Goal: Task Accomplishment & Management: Use online tool/utility

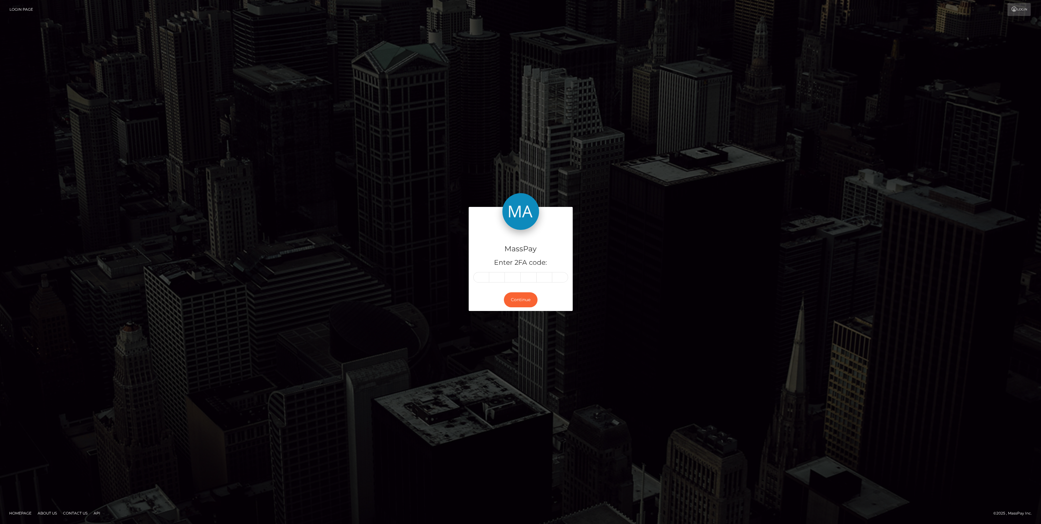
click at [472, 277] on div "MassPay Enter 2FA code:" at bounding box center [521, 259] width 104 height 59
click at [473, 277] on input "text" at bounding box center [481, 277] width 16 height 10
paste input "8"
type input "8"
type input "3"
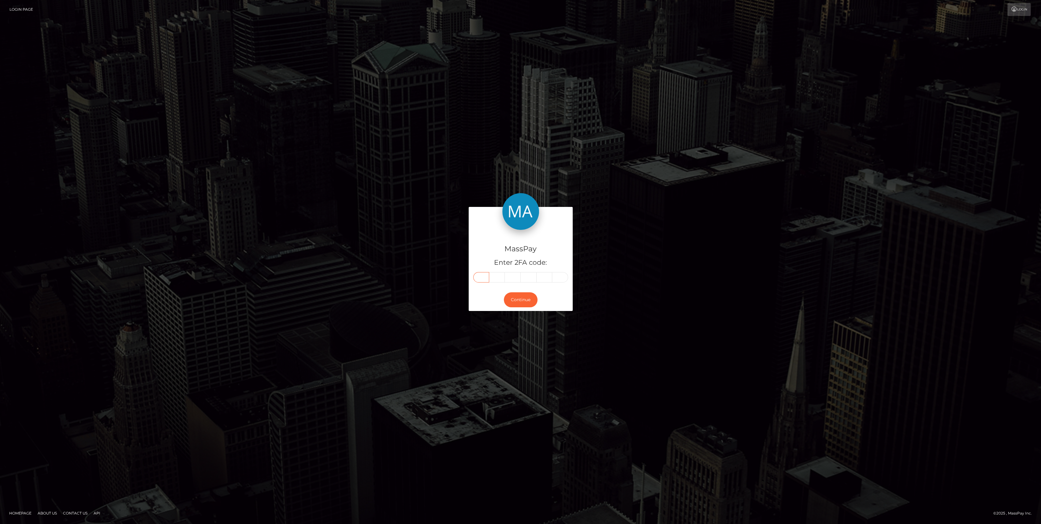
type input "4"
type input "8"
type input "2"
type input "5"
click at [514, 307] on button "Continue" at bounding box center [521, 299] width 34 height 15
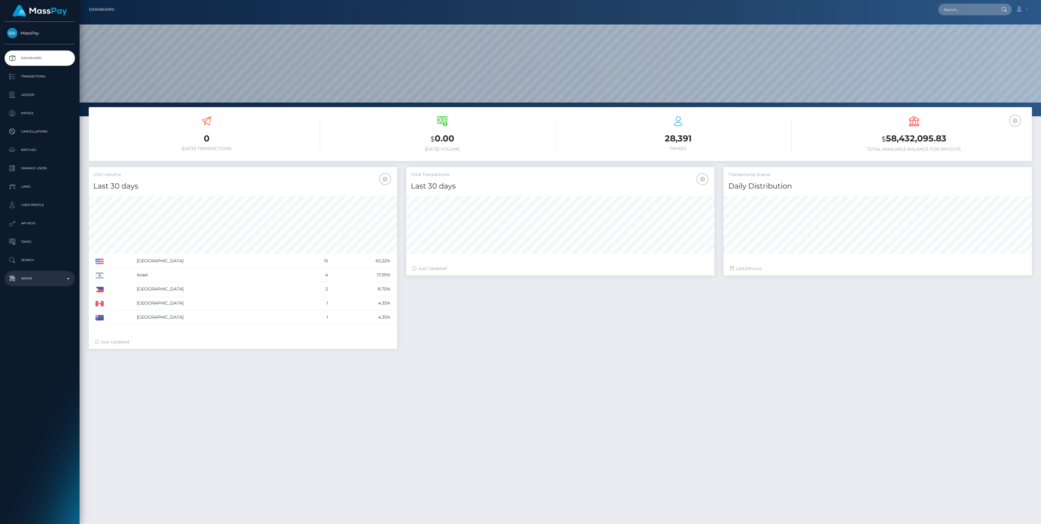
scroll to position [108, 308]
click at [49, 282] on p "Admin" at bounding box center [39, 278] width 65 height 9
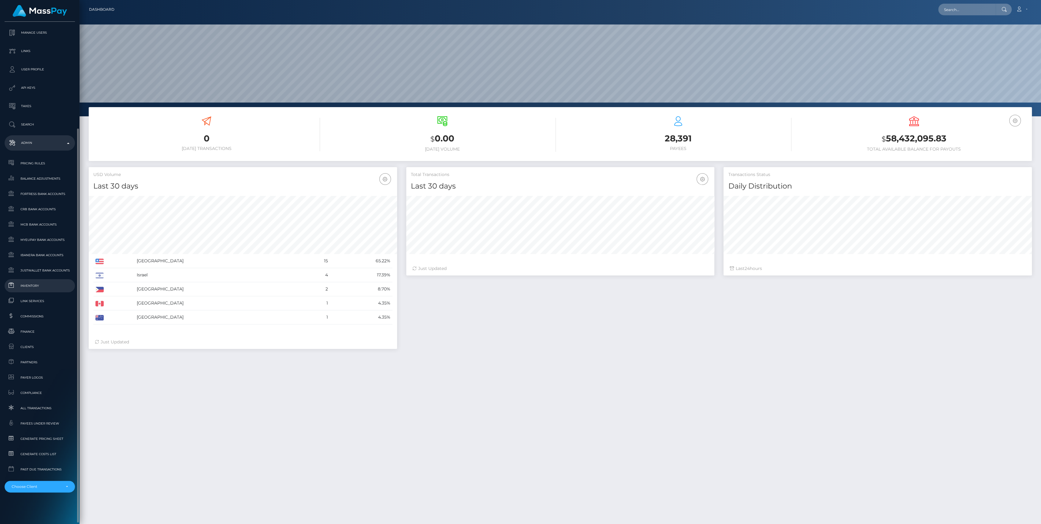
click at [47, 284] on span "Inventory" at bounding box center [39, 285] width 65 height 7
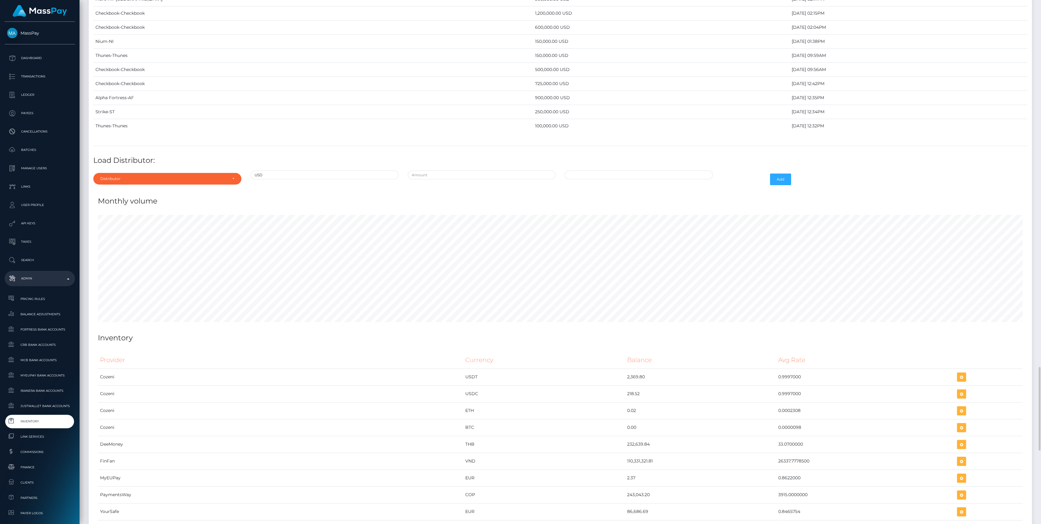
scroll to position [2545, 0]
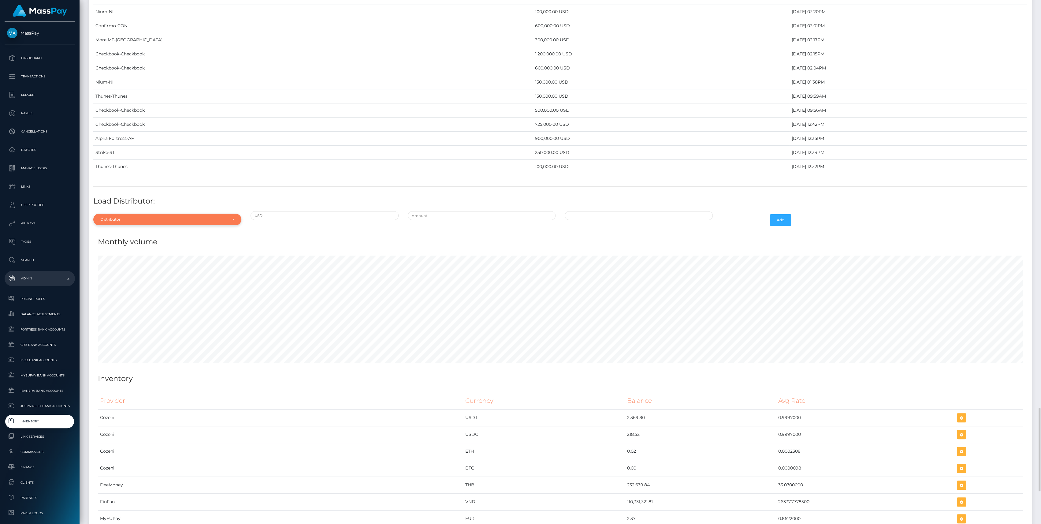
click at [151, 215] on div "Distributor" at bounding box center [167, 220] width 148 height 12
click at [135, 230] on input "Search" at bounding box center [167, 234] width 143 height 9
type input "che"
click at [140, 244] on link "Checkbook" at bounding box center [167, 246] width 148 height 11
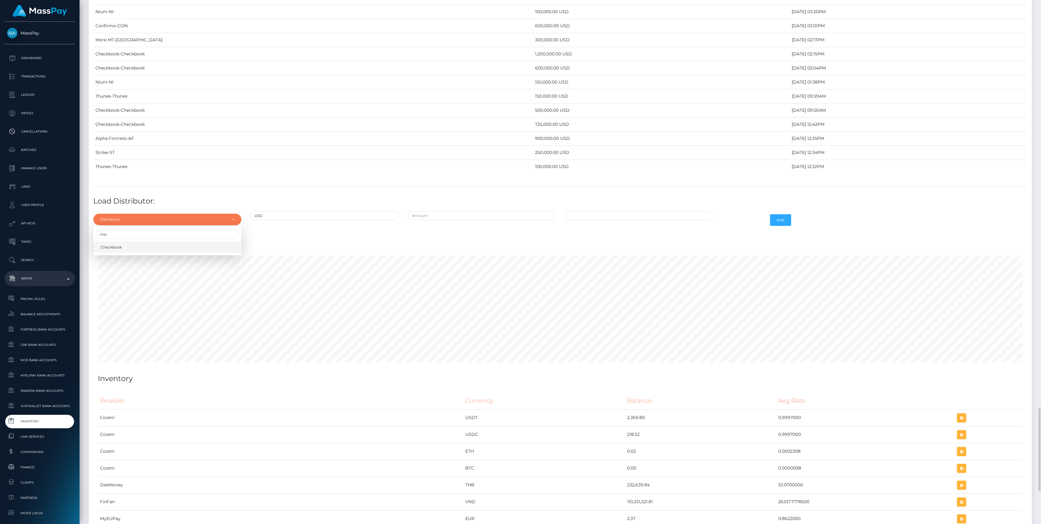
select select "7"
click at [514, 211] on input "text" at bounding box center [482, 215] width 148 height 9
type input "$950,000.0000000"
type input "09/11/2025 1:01 PM"
click at [639, 211] on input "09/11/2025 1:01 PM" at bounding box center [639, 215] width 148 height 9
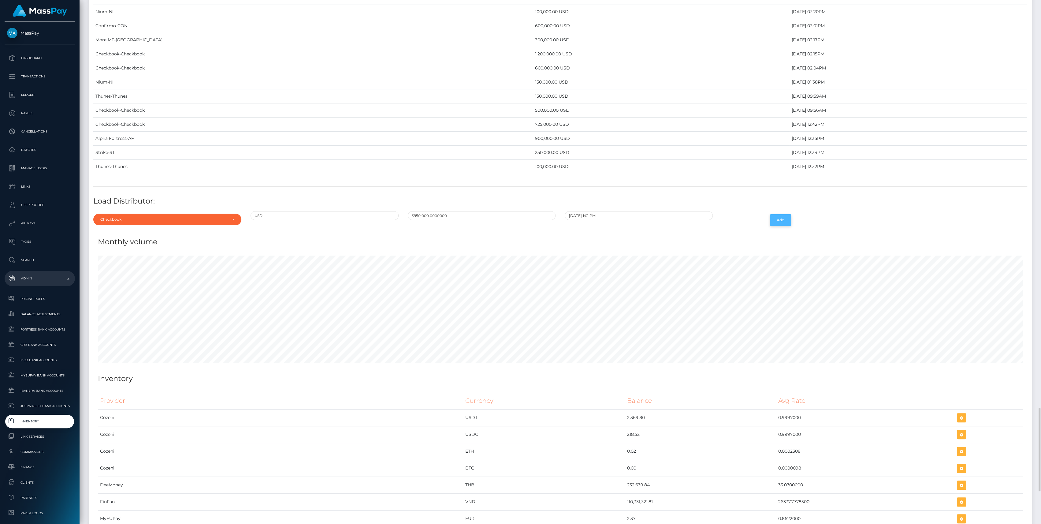
click at [776, 214] on button "Add" at bounding box center [780, 220] width 21 height 12
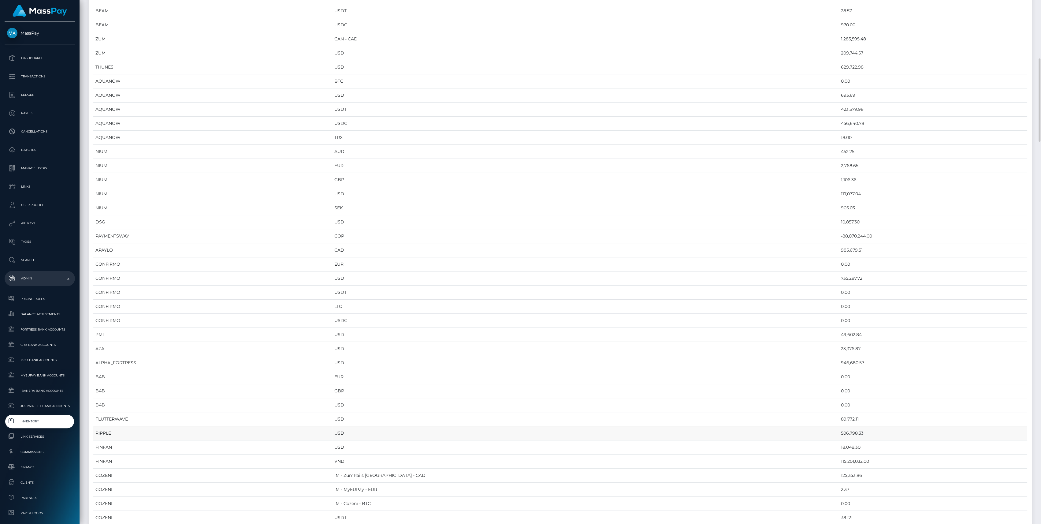
scroll to position [448, 0]
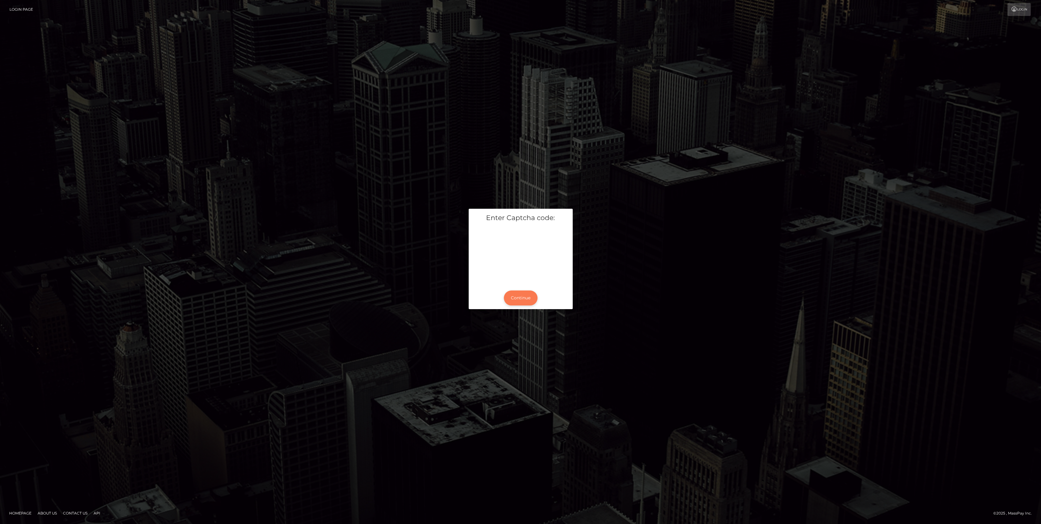
click at [531, 303] on button "Continue" at bounding box center [521, 297] width 34 height 15
paste input "0"
type input "0"
type input "6"
type input "1"
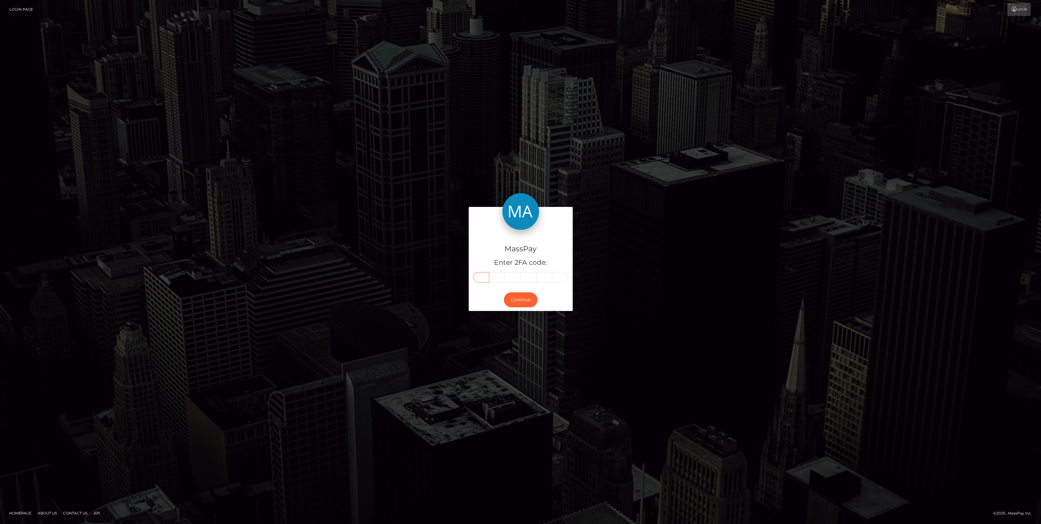
type input "3"
type input "5"
type input "9"
click at [521, 299] on button "Continue" at bounding box center [521, 299] width 34 height 15
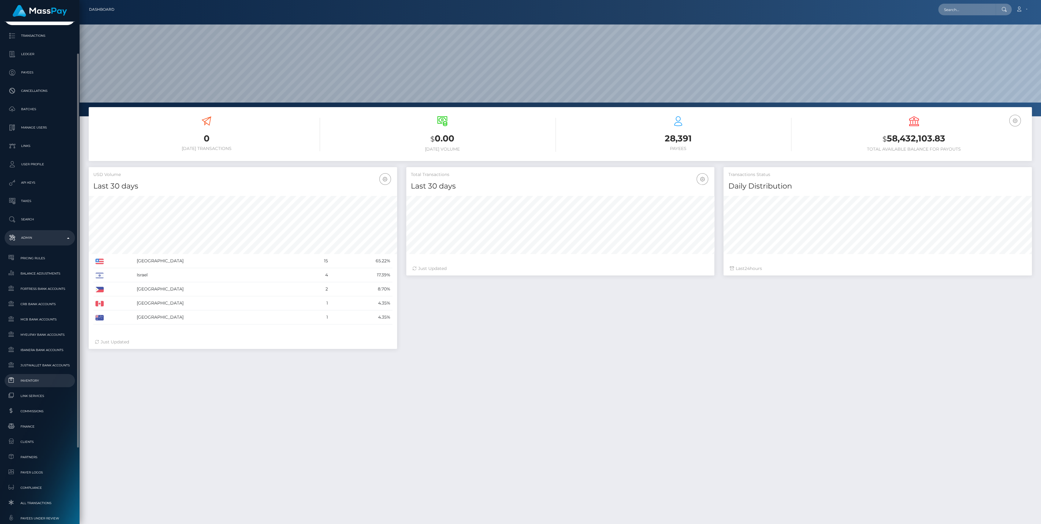
scroll to position [108, 308]
click at [30, 381] on span "Inventory" at bounding box center [39, 380] width 65 height 7
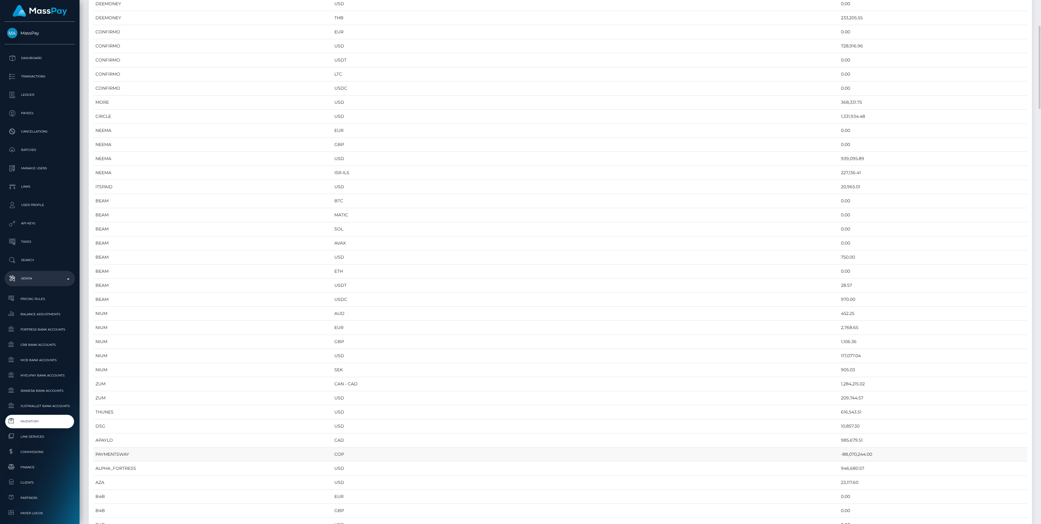
scroll to position [285, 0]
click at [839, 261] on td "1,284,215.02" at bounding box center [933, 262] width 188 height 14
copy td "1,284,215.02"
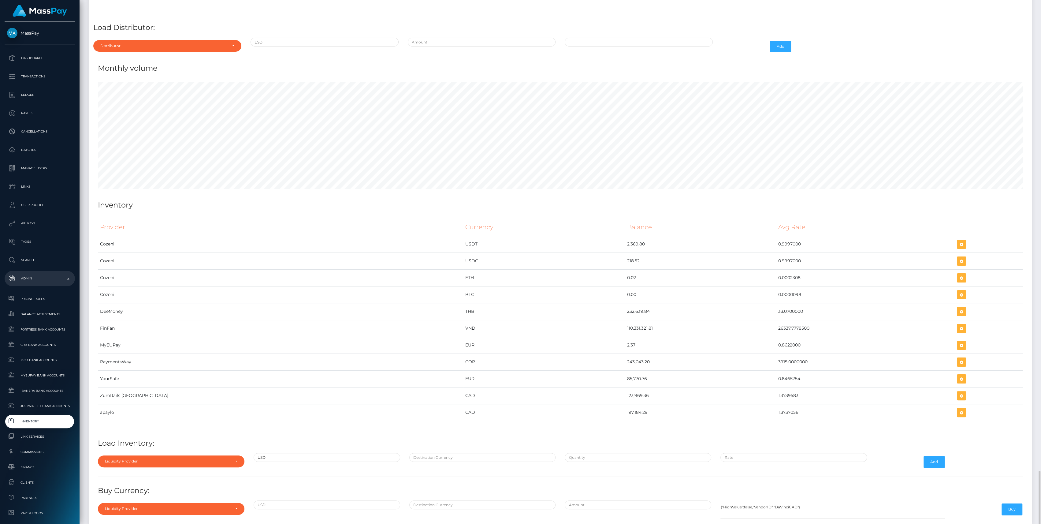
scroll to position [2763, 0]
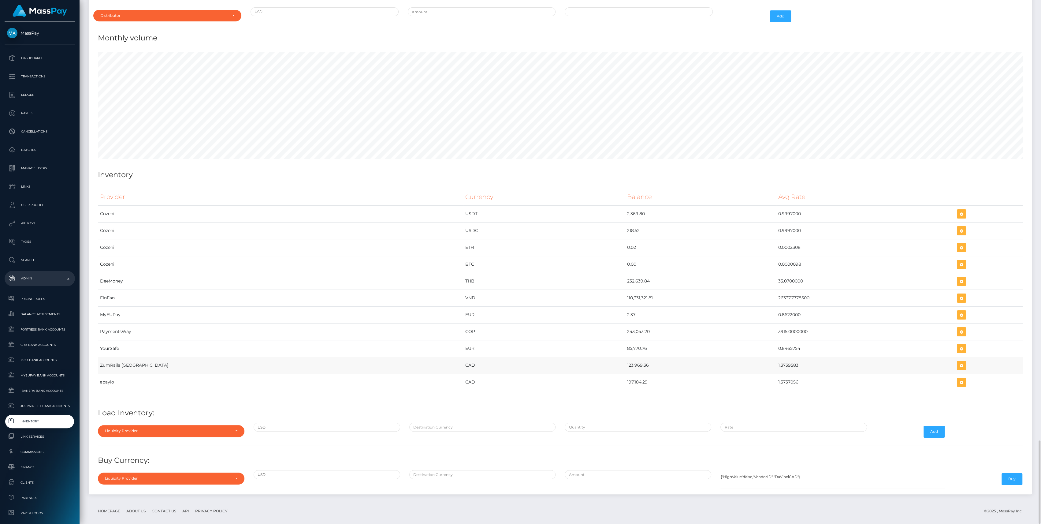
drag, startPoint x: 549, startPoint y: 363, endPoint x: 760, endPoint y: 357, distance: 211.2
click at [760, 357] on tr "ZumRails Canada CAD 123,969.36 1.3739583" at bounding box center [560, 365] width 925 height 17
copy tr "123,969.36 1.3739583"
click at [958, 362] on icon "button" at bounding box center [961, 366] width 7 height 8
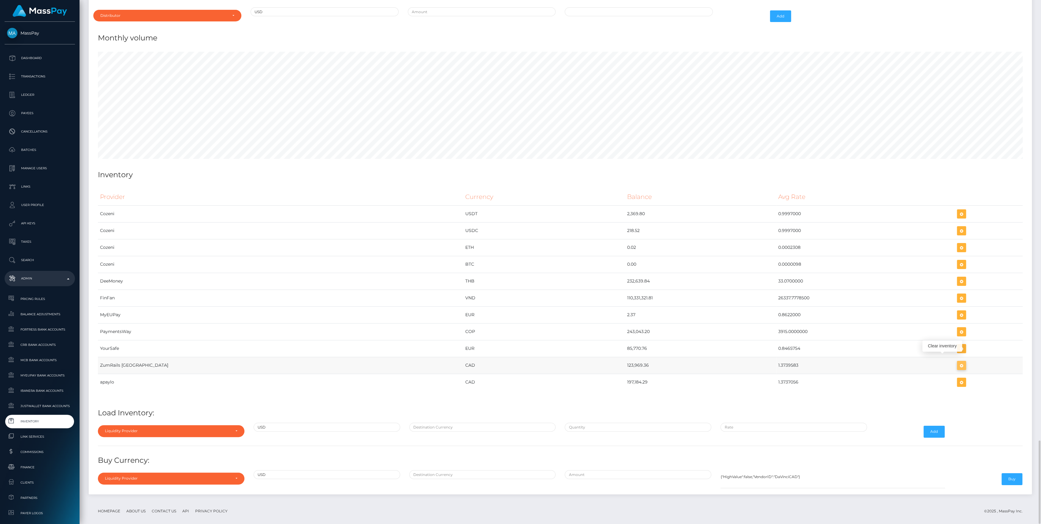
click at [957, 361] on button "button" at bounding box center [961, 365] width 9 height 9
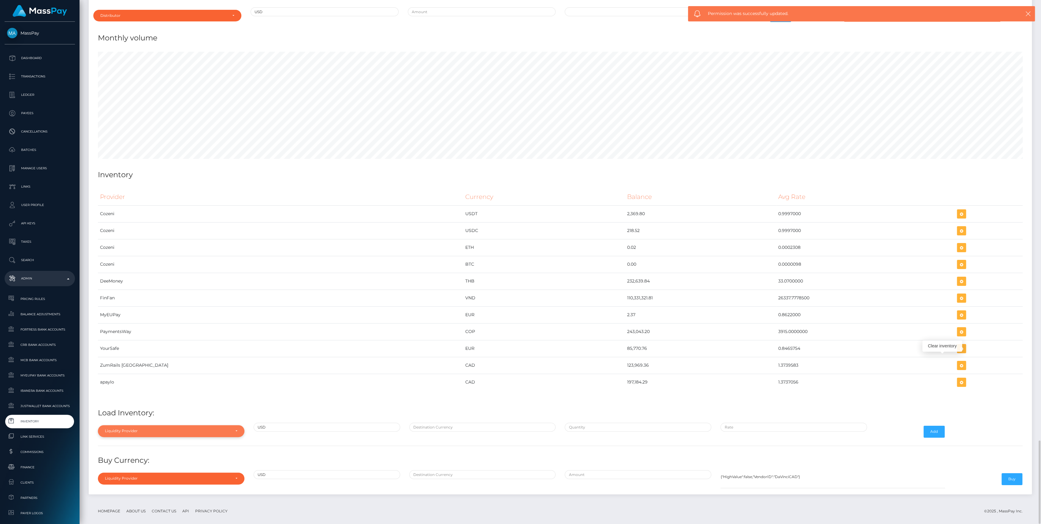
click at [149, 428] on div "Liquidity Provider" at bounding box center [167, 430] width 125 height 5
click at [144, 333] on input "Search" at bounding box center [171, 337] width 142 height 9
type input "zum"
click at [125, 411] on link "ZumRails [GEOGRAPHIC_DATA]" at bounding box center [171, 416] width 147 height 11
select select "ZumRails [GEOGRAPHIC_DATA]"
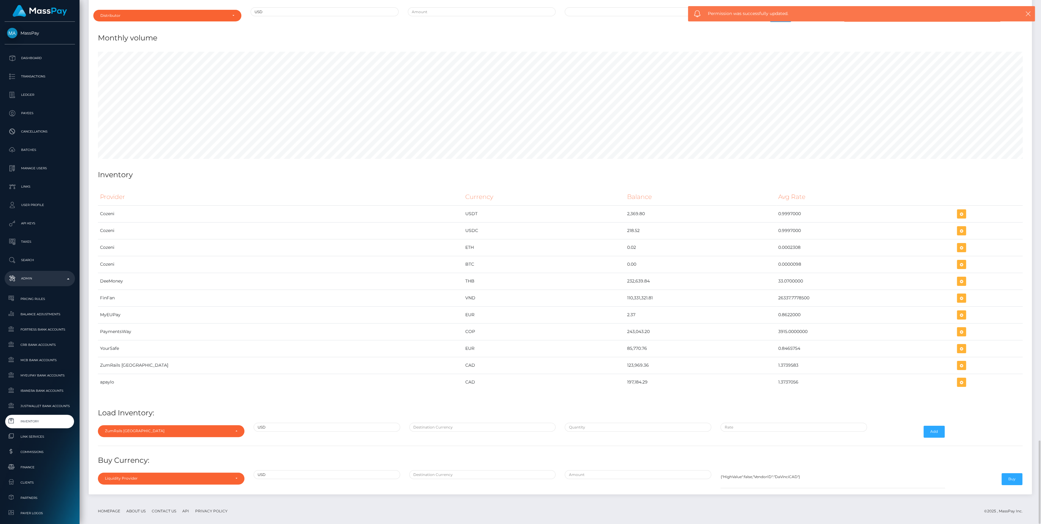
click at [406, 422] on div at bounding box center [483, 431] width 156 height 18
click at [416, 423] on input "text" at bounding box center [482, 426] width 147 height 9
type input "CAD"
paste input "727,008.3600000"
type input "$727,008.3600000"
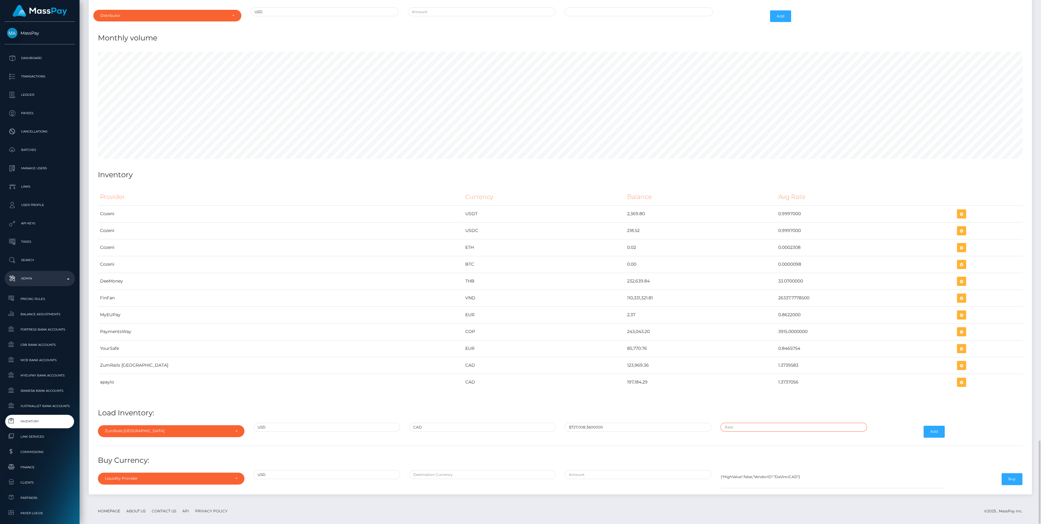
click at [783, 422] on input "text" at bounding box center [793, 426] width 147 height 9
paste input "1.3755000"
type input "$1.3755000"
click at [940, 427] on button "Add" at bounding box center [934, 432] width 21 height 12
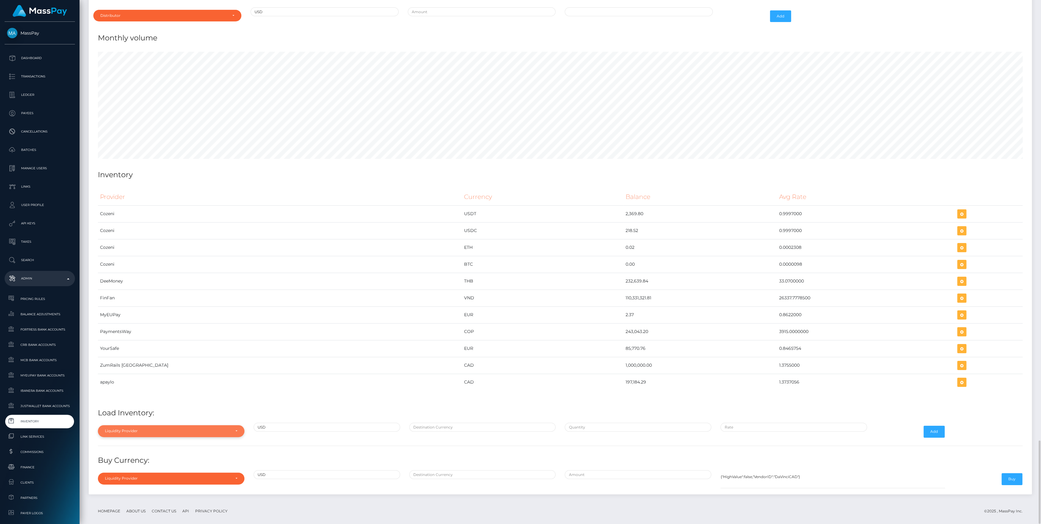
click at [171, 428] on div "Liquidity Provider" at bounding box center [167, 430] width 125 height 5
click at [129, 333] on input "Search" at bounding box center [171, 337] width 142 height 9
type input "zu"
click at [124, 414] on span "ZumRails [GEOGRAPHIC_DATA]" at bounding box center [135, 417] width 60 height 6
select select "ZumRails [GEOGRAPHIC_DATA]"
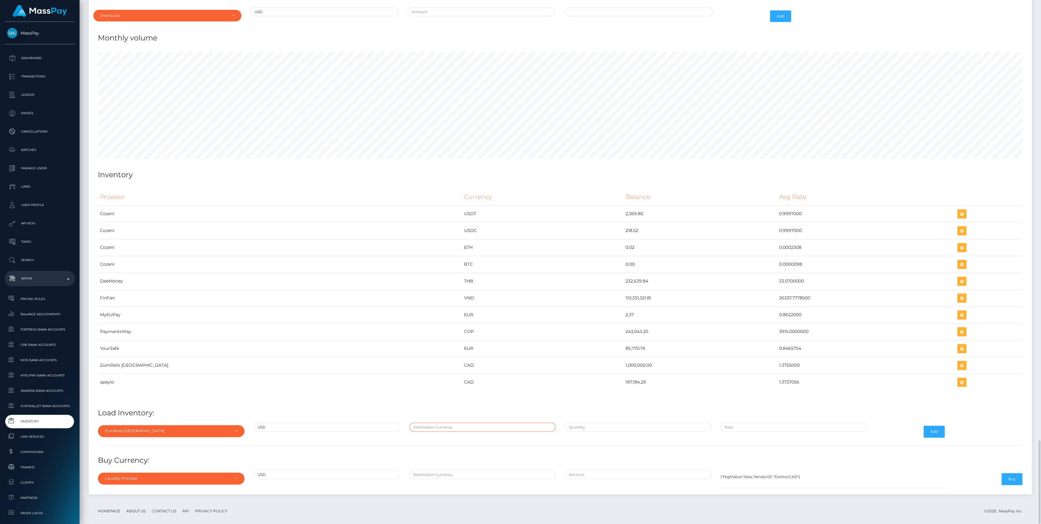
click at [436, 422] on input "text" at bounding box center [482, 426] width 147 height 9
type input "CAD"
click at [597, 422] on input "text" at bounding box center [638, 426] width 147 height 9
paste input "207,047.5343000"
type input "$207,047.5343000"
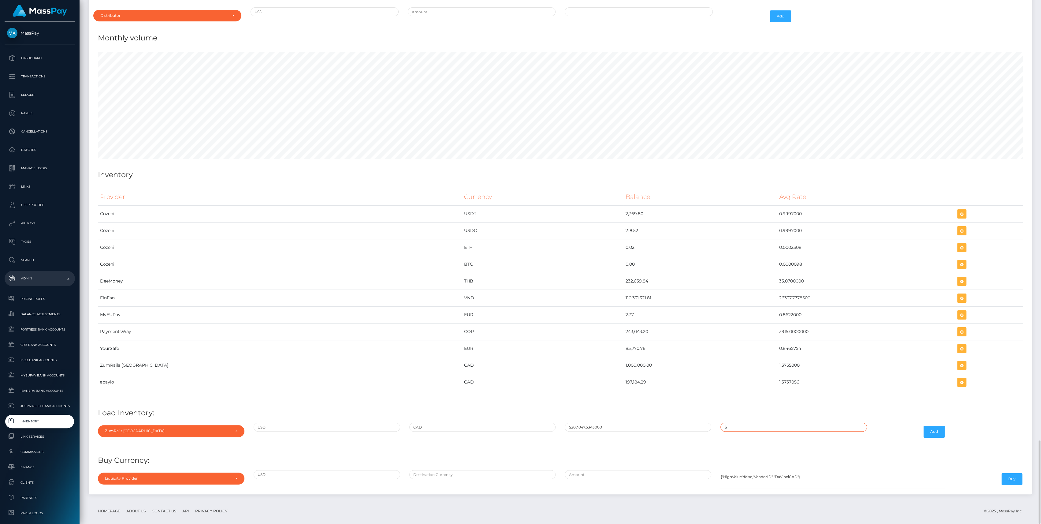
paste input "1.3727042"
type input "$1.3727042"
click at [930, 426] on button "Add" at bounding box center [934, 432] width 21 height 12
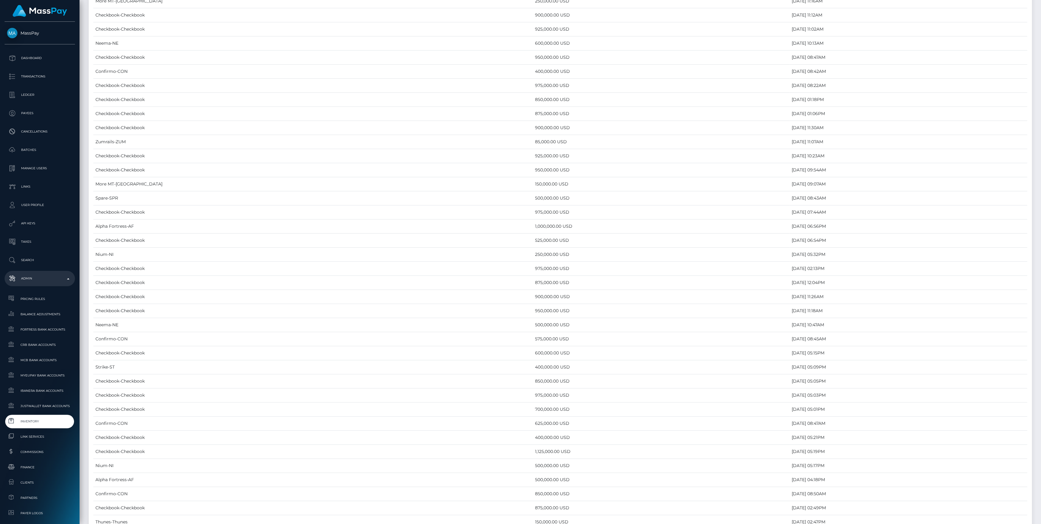
scroll to position [2763, 0]
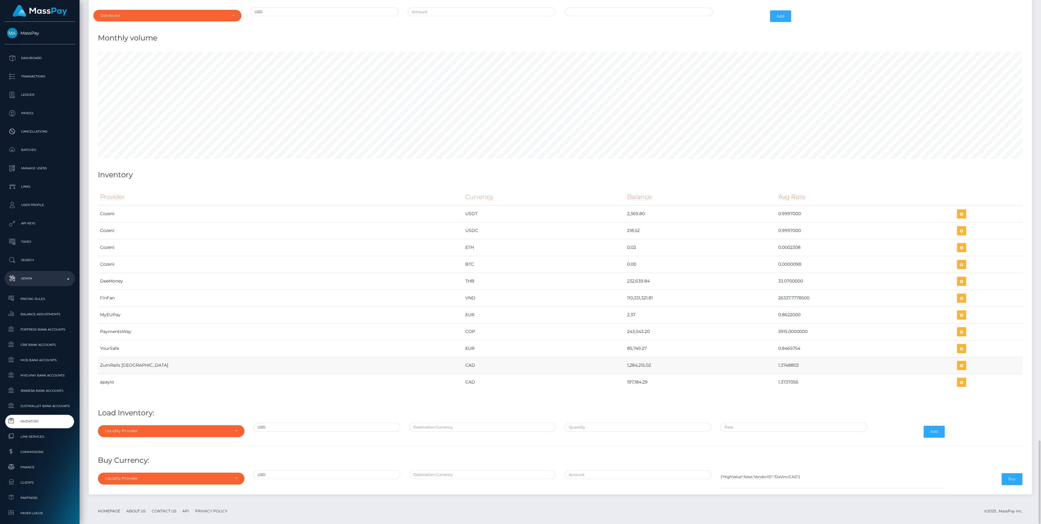
drag, startPoint x: 524, startPoint y: 365, endPoint x: 756, endPoint y: 359, distance: 232.0
click at [756, 359] on tr "ZumRails [GEOGRAPHIC_DATA] CAD 1,284,215.02 1.3748803" at bounding box center [560, 365] width 925 height 17
copy tr "1,284,215.02 1.3748803"
click at [121, 431] on div "Liquidity Provider Da Vinci AFEX QIWI apaylo Cozeni B4B ApprizaPay PaymentsWay …" at bounding box center [171, 431] width 156 height 18
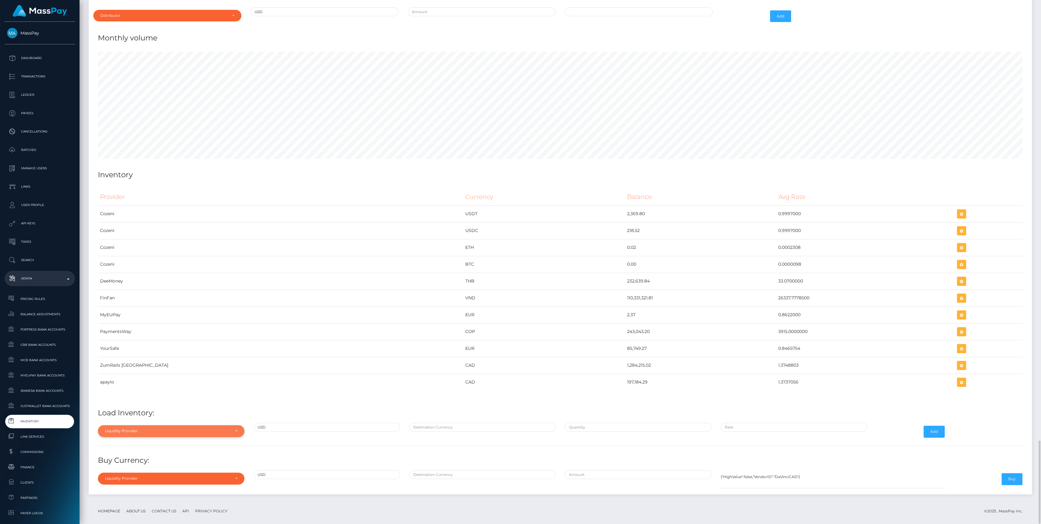
click at [122, 426] on div "Liquidity Provider" at bounding box center [171, 431] width 147 height 12
click at [136, 333] on input "Search" at bounding box center [171, 337] width 142 height 9
type input "zum"
click at [146, 411] on link "ZumRails [GEOGRAPHIC_DATA]" at bounding box center [171, 416] width 147 height 11
select select "ZumRails [GEOGRAPHIC_DATA]"
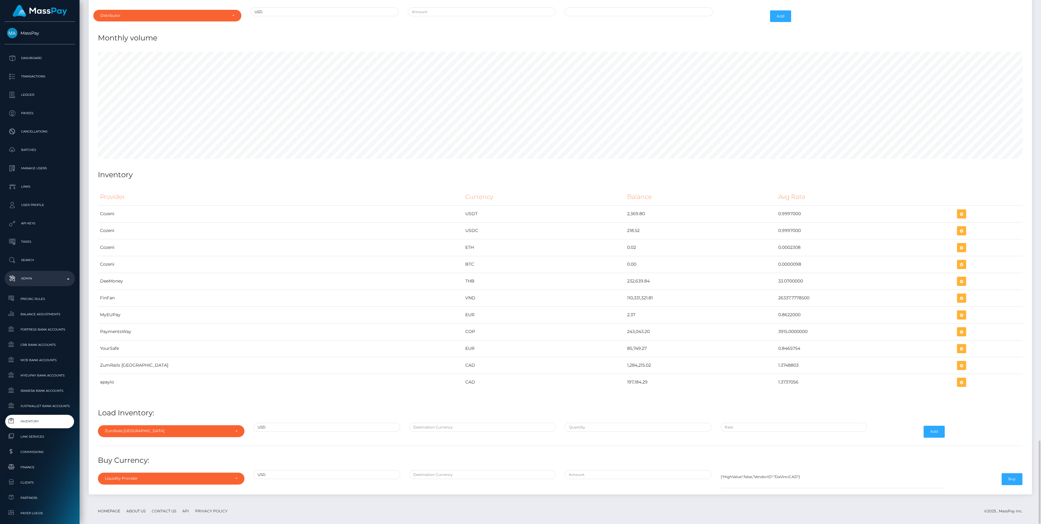
click at [410, 424] on div at bounding box center [483, 431] width 156 height 18
click at [419, 422] on input "text" at bounding box center [482, 426] width 147 height 9
type input "CAD"
paste input "272,991.6400000"
type input "$272,991.6400000"
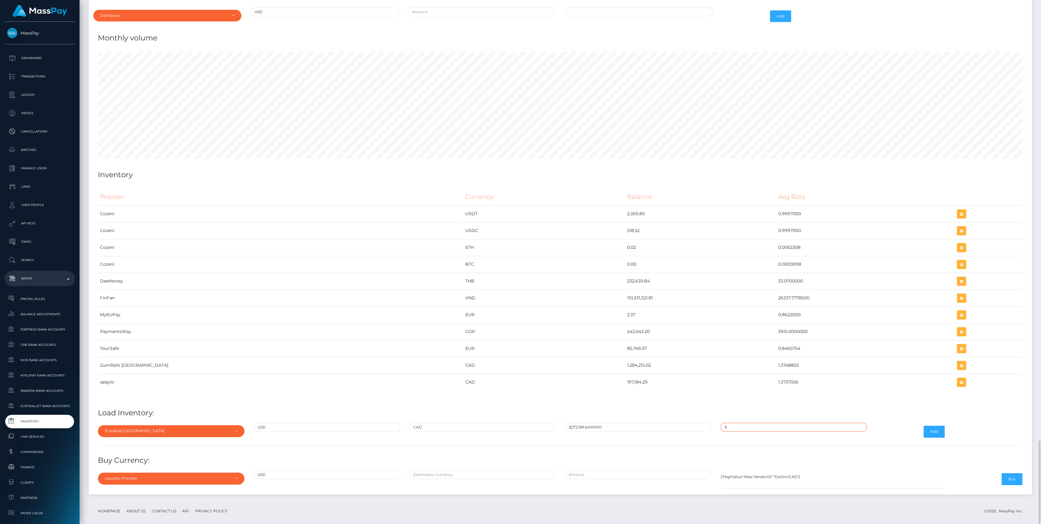
paste input "1.3755000"
type input "$1.3755000"
click at [930, 426] on button "Add" at bounding box center [934, 432] width 21 height 12
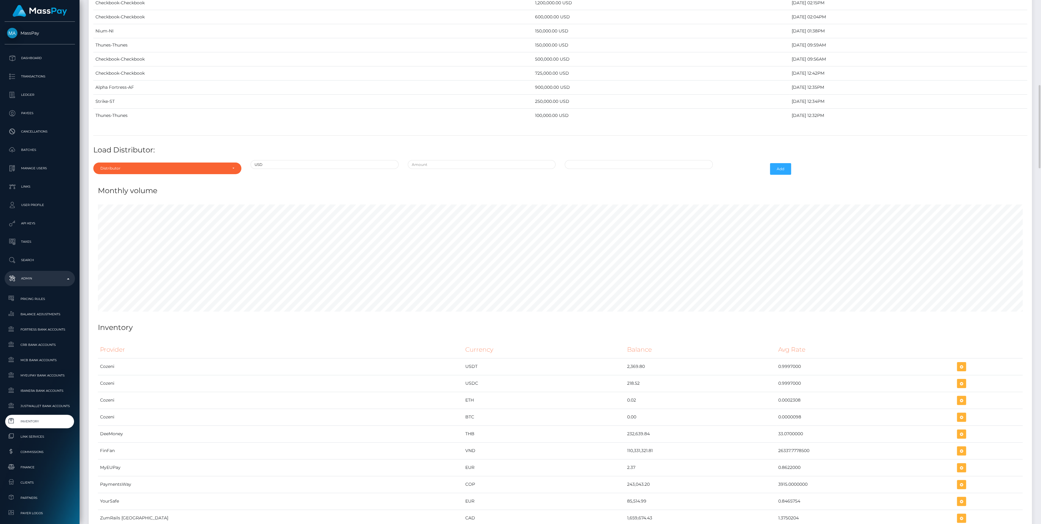
scroll to position [2763, 0]
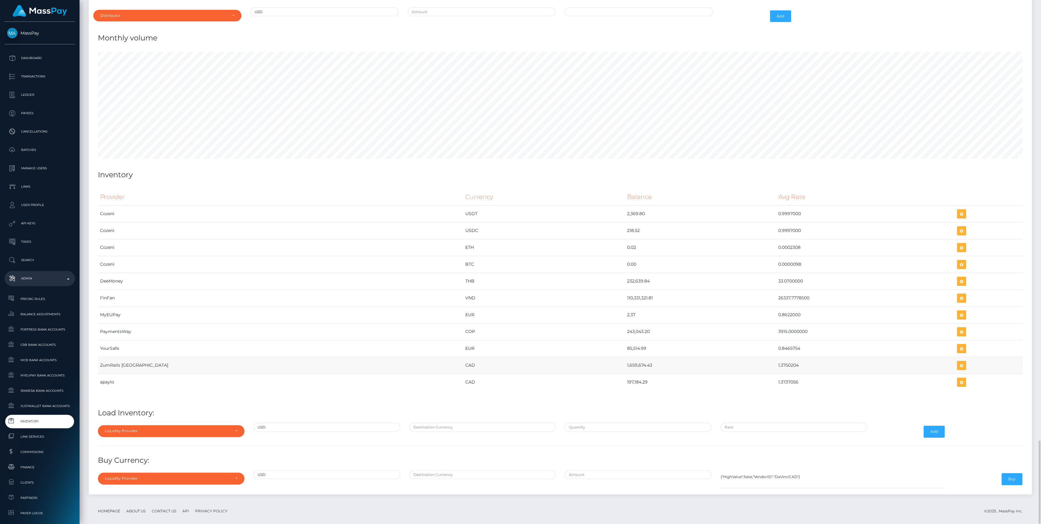
drag, startPoint x: 567, startPoint y: 356, endPoint x: 753, endPoint y: 359, distance: 186.3
click at [753, 359] on tr "ZumRails [GEOGRAPHIC_DATA] CAD 1,659,674.43 1.3750204" at bounding box center [560, 365] width 925 height 17
copy tr "1,659,674.43 1.3750204"
click at [957, 361] on button "button" at bounding box center [961, 365] width 9 height 9
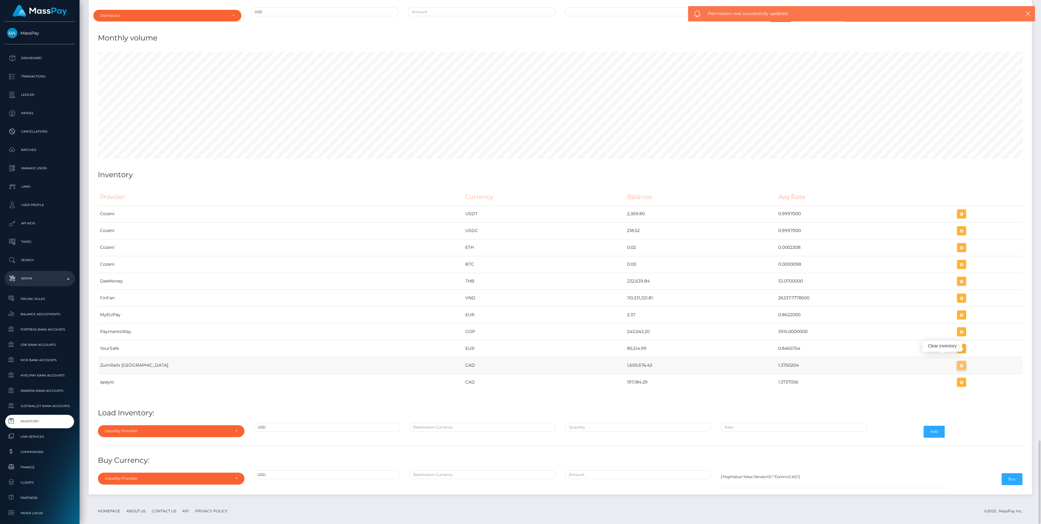
click at [958, 362] on icon "button" at bounding box center [961, 366] width 7 height 8
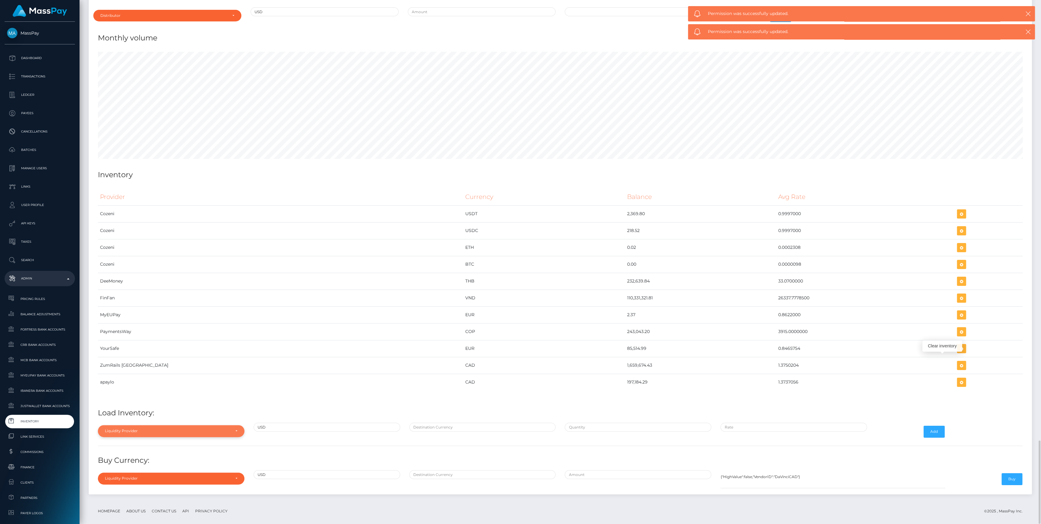
click at [176, 428] on div "Liquidity Provider" at bounding box center [167, 430] width 125 height 5
click at [147, 333] on input "Search" at bounding box center [171, 337] width 142 height 9
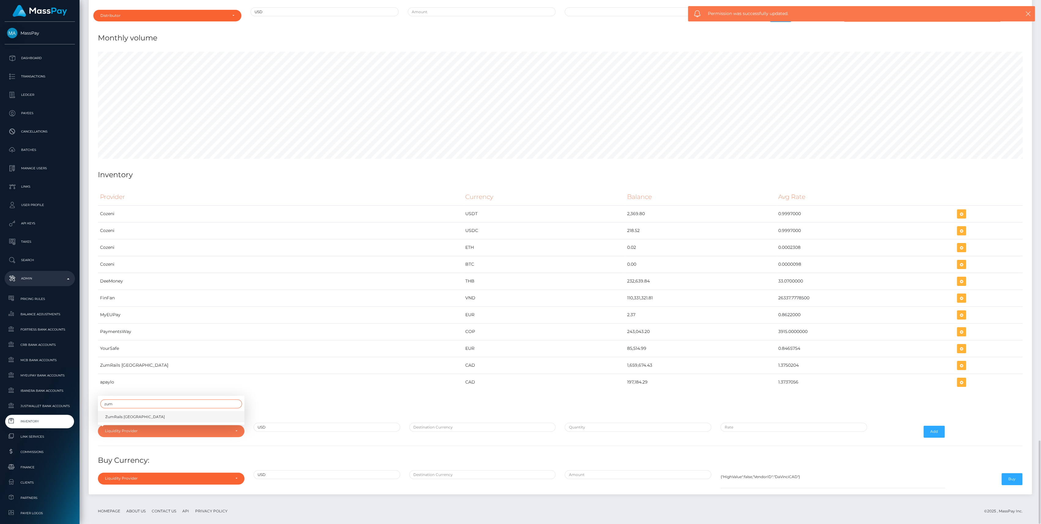
type input "zum"
click at [127, 414] on span "ZumRails Canada" at bounding box center [135, 417] width 60 height 6
select select "ZumRails Canada"
click at [600, 422] on input "text" at bounding box center [638, 426] width 147 height 9
click at [490, 426] on div at bounding box center [483, 431] width 156 height 18
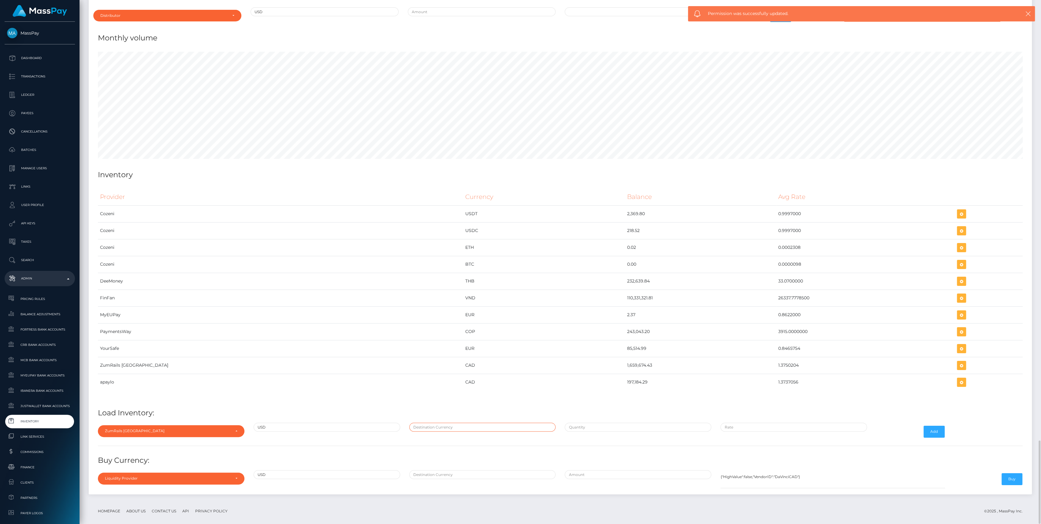
click at [490, 422] on input "text" at bounding box center [482, 426] width 147 height 9
type input "CAD"
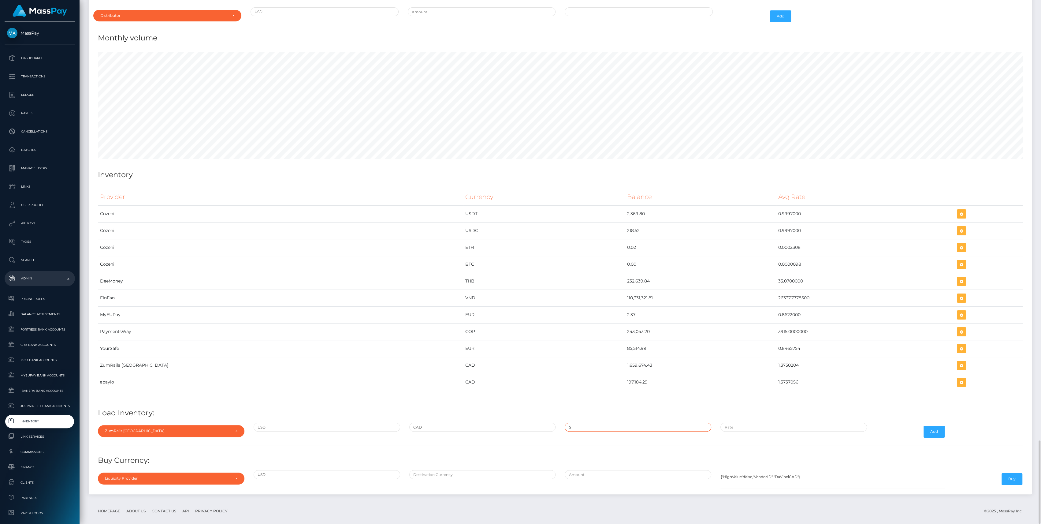
click at [597, 422] on input "$" at bounding box center [638, 426] width 147 height 9
paste input "1,207,018.0400000"
type input "$1,207,018.0400000"
paste input "1.3750204"
type input "$1.3750204"
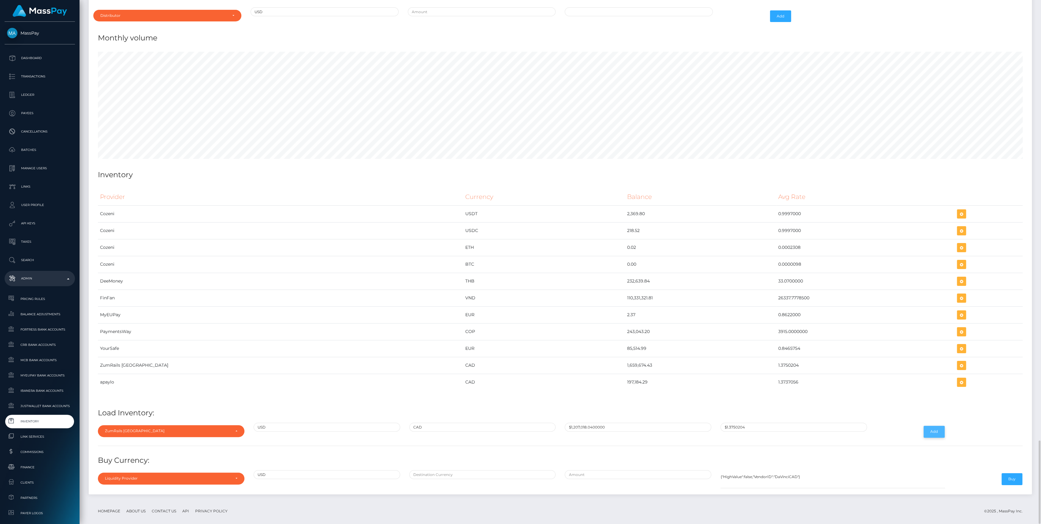
click at [929, 426] on button "Add" at bounding box center [934, 432] width 21 height 12
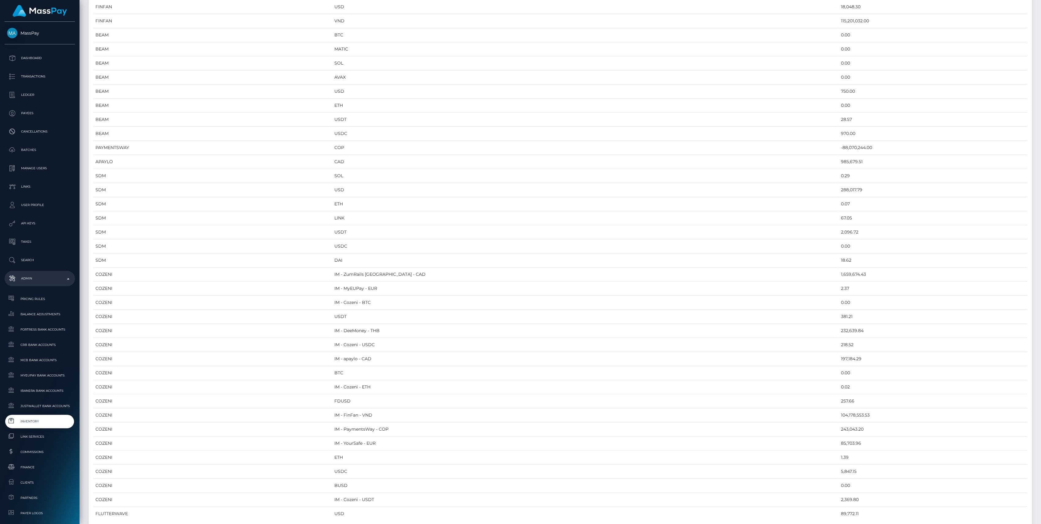
scroll to position [2763, 0]
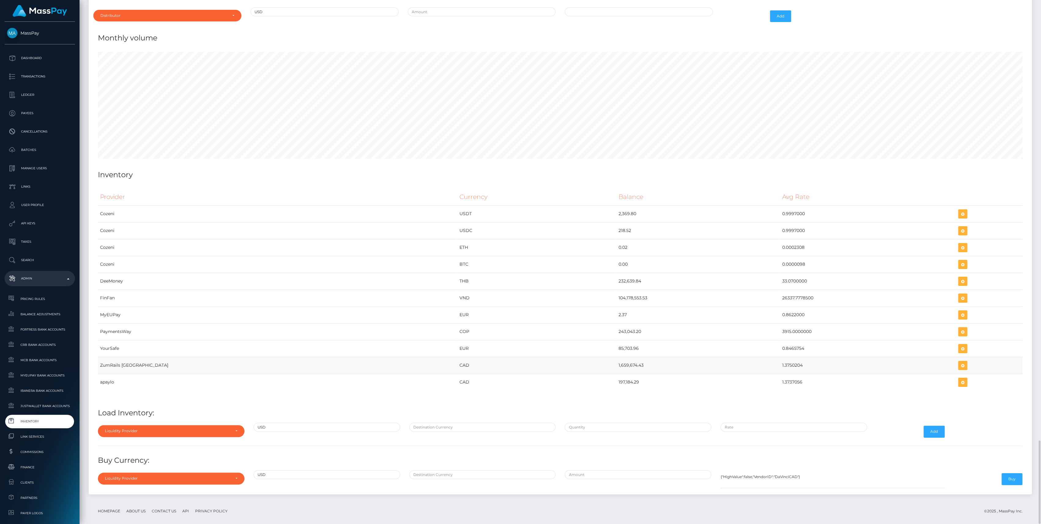
drag, startPoint x: 526, startPoint y: 359, endPoint x: 757, endPoint y: 355, distance: 231.0
click at [757, 357] on tr "ZumRails [GEOGRAPHIC_DATA] CAD 1,659,674.43 1.3750204" at bounding box center [560, 365] width 925 height 17
copy tr "1,659,674.43 1.3750204"
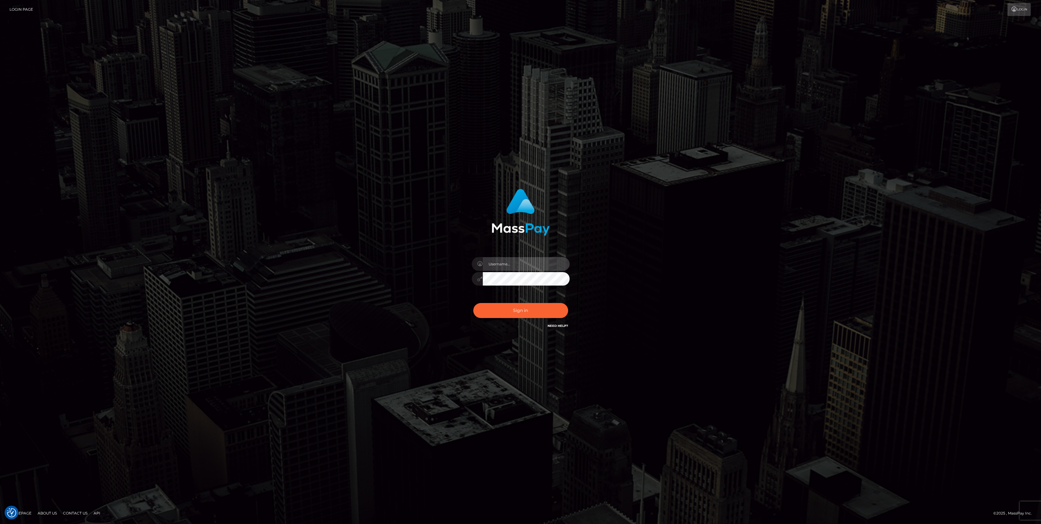
type input "bengreen"
